Goal: Information Seeking & Learning: Learn about a topic

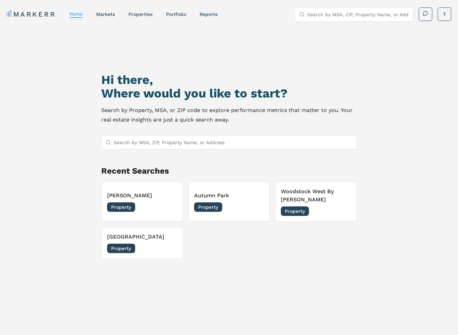
click at [161, 142] on input "Search by MSA, ZIP, Property Name, or Address" at bounding box center [233, 143] width 238 height 14
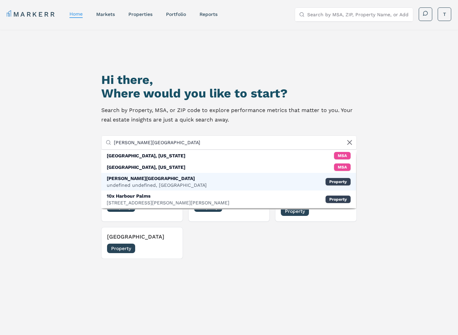
type input "[PERSON_NAME][GEOGRAPHIC_DATA]"
click at [127, 183] on div "undefined undefined, [GEOGRAPHIC_DATA]" at bounding box center [157, 185] width 100 height 7
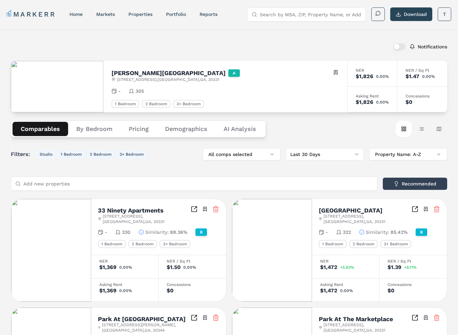
click at [196, 130] on button "Demographics" at bounding box center [186, 129] width 59 height 14
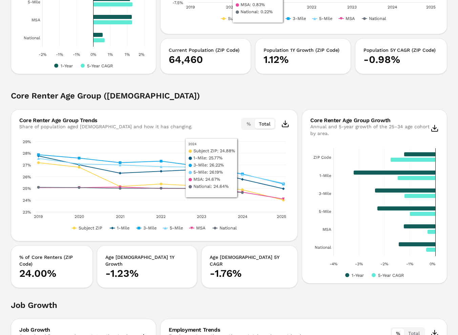
scroll to position [463, 0]
